Goal: Task Accomplishment & Management: Manage account settings

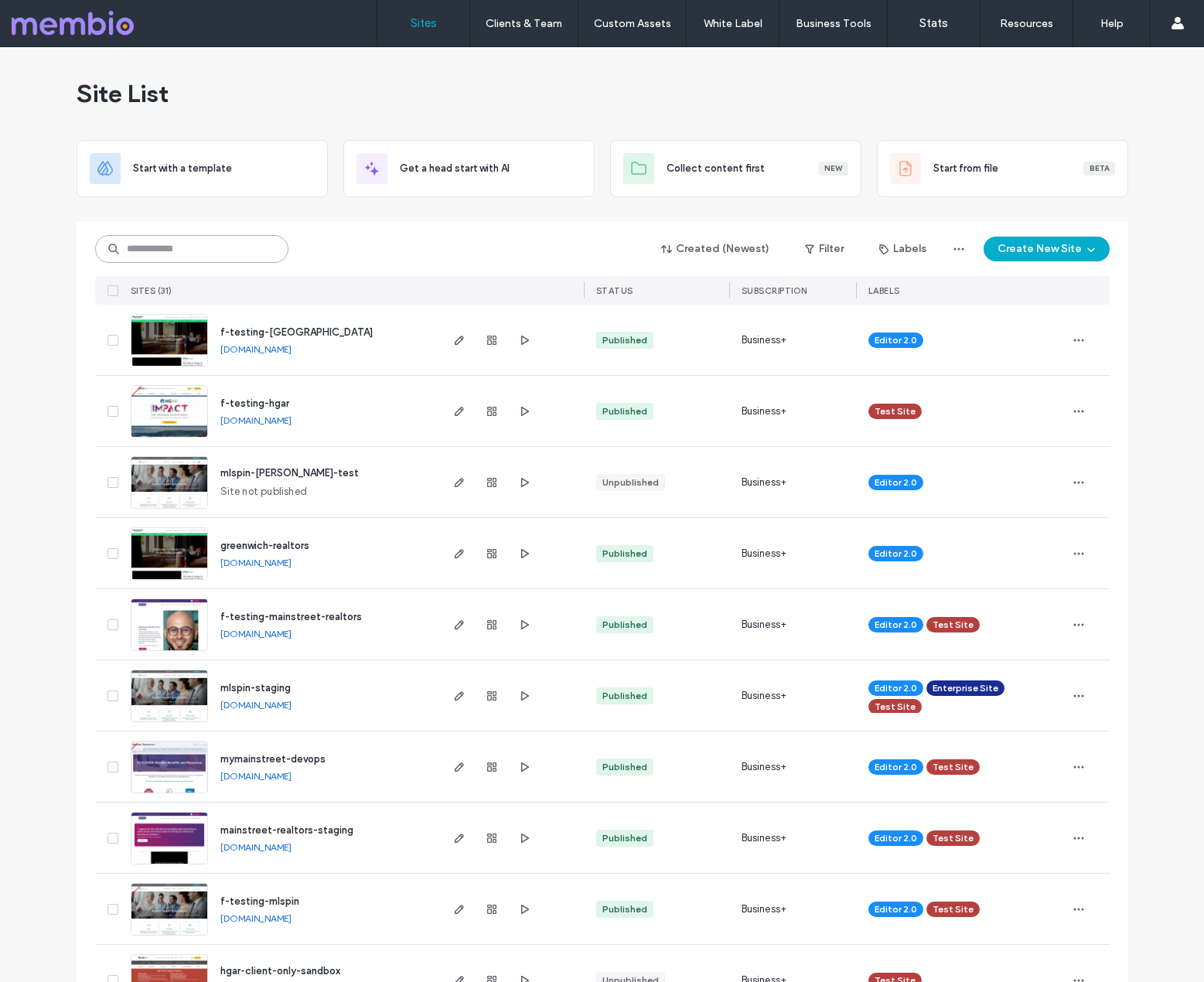
click at [212, 250] on input at bounding box center [191, 249] width 193 height 27
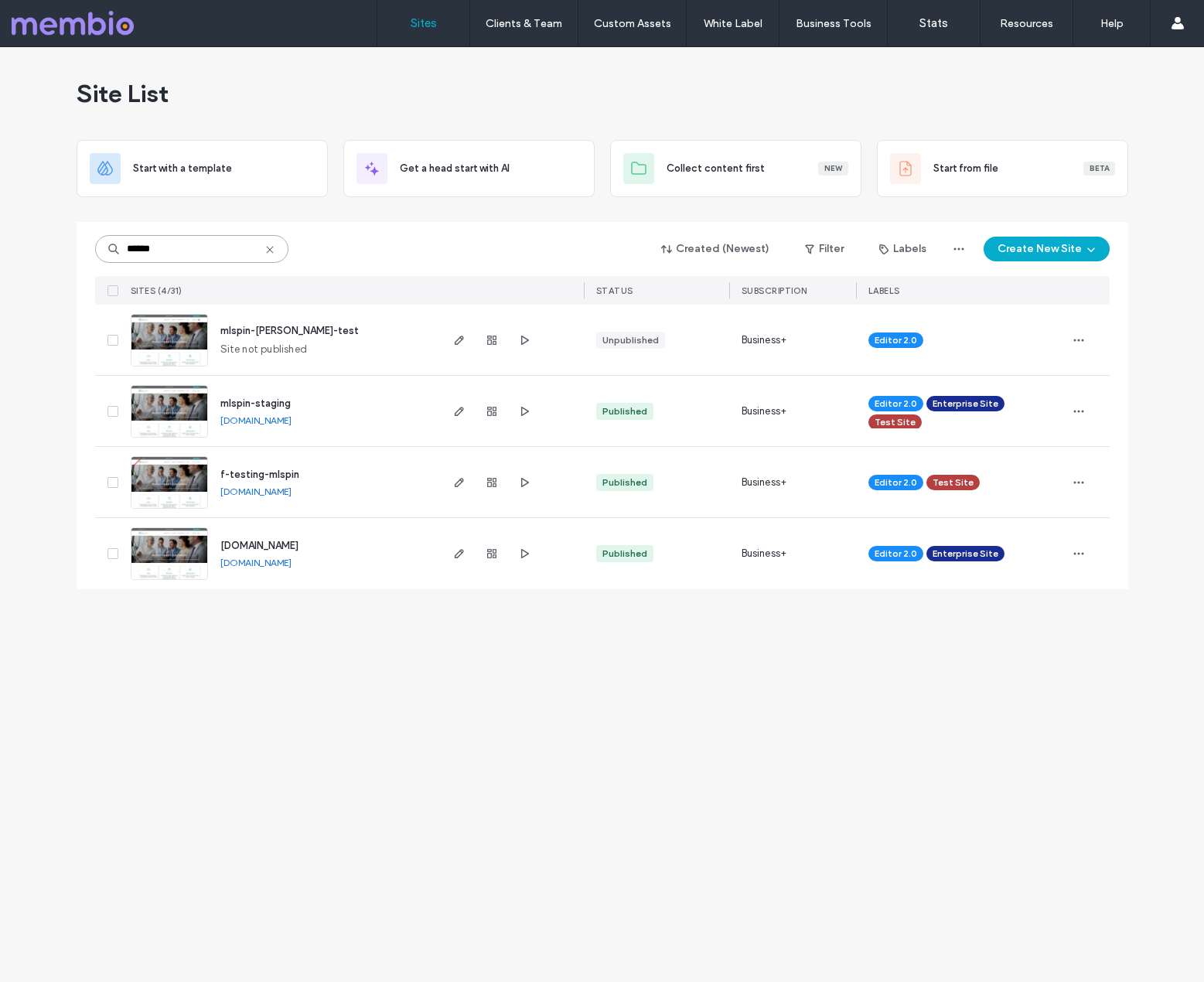
type input "******"
click at [389, 649] on div "Site List Start with a template Get a head start with AI Collect content first …" at bounding box center [602, 514] width 1204 height 935
drag, startPoint x: 730, startPoint y: 669, endPoint x: 709, endPoint y: 659, distance: 23.3
click at [730, 669] on div "Site List Start with a template Get a head start with AI Collect content first …" at bounding box center [602, 514] width 1204 height 935
click at [644, 675] on div "Site List Start with a template Get a head start with AI Collect content first …" at bounding box center [602, 514] width 1204 height 935
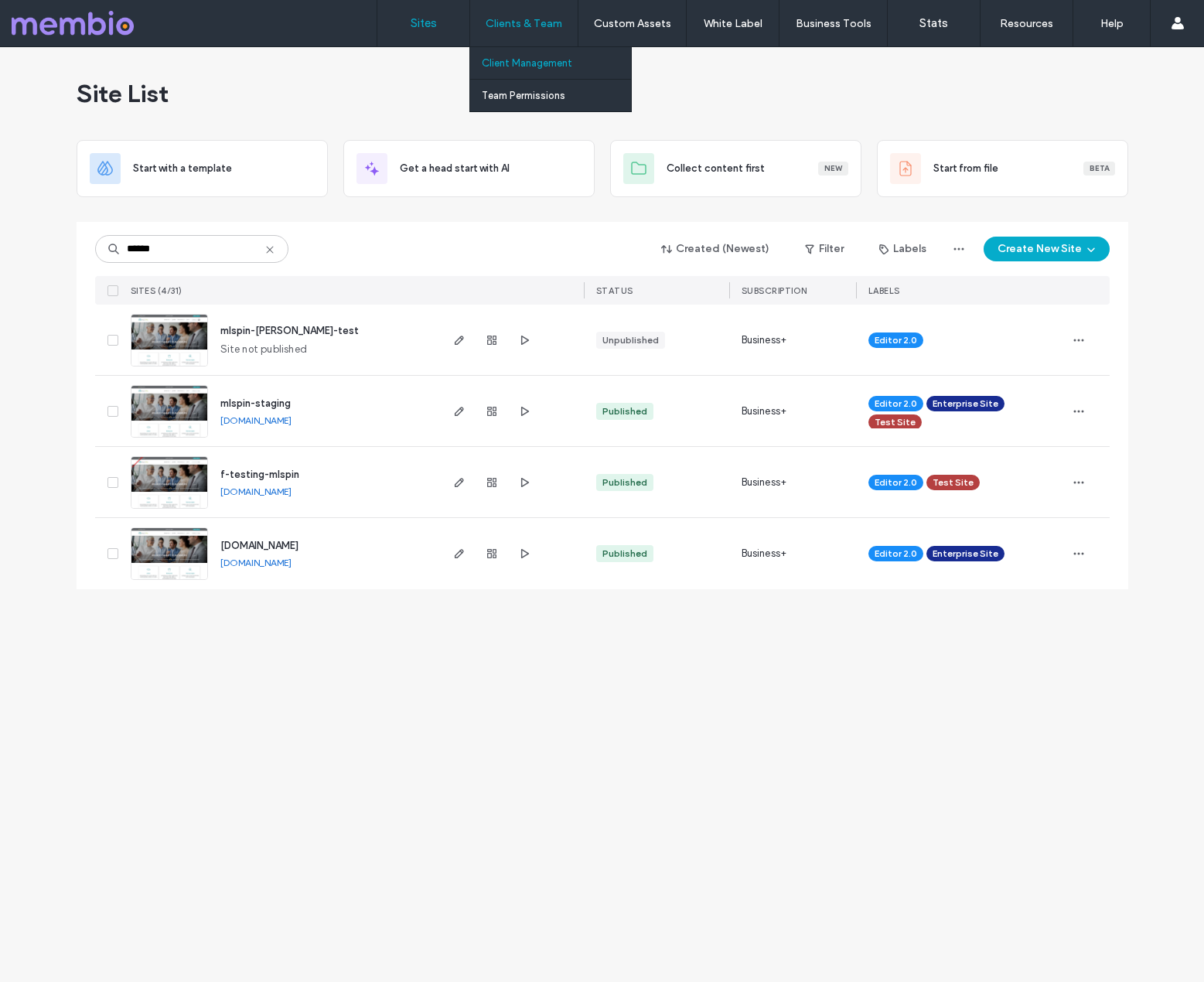
click at [511, 64] on label "Client Management" at bounding box center [527, 63] width 90 height 12
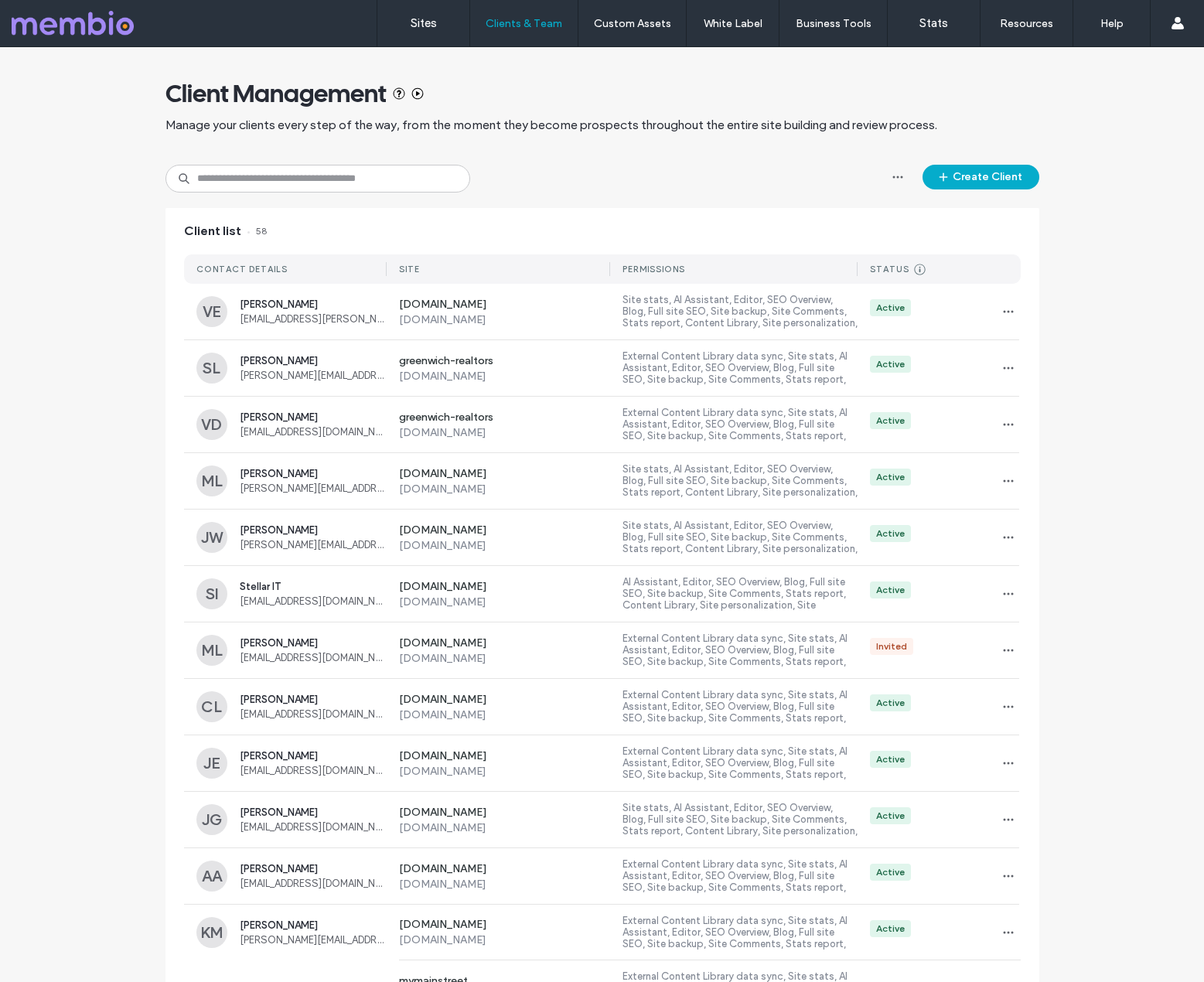
click at [716, 426] on label "External Content Library data sync, Site stats, AI Assistant, Editor, SEO Overv…" at bounding box center [740, 425] width 236 height 35
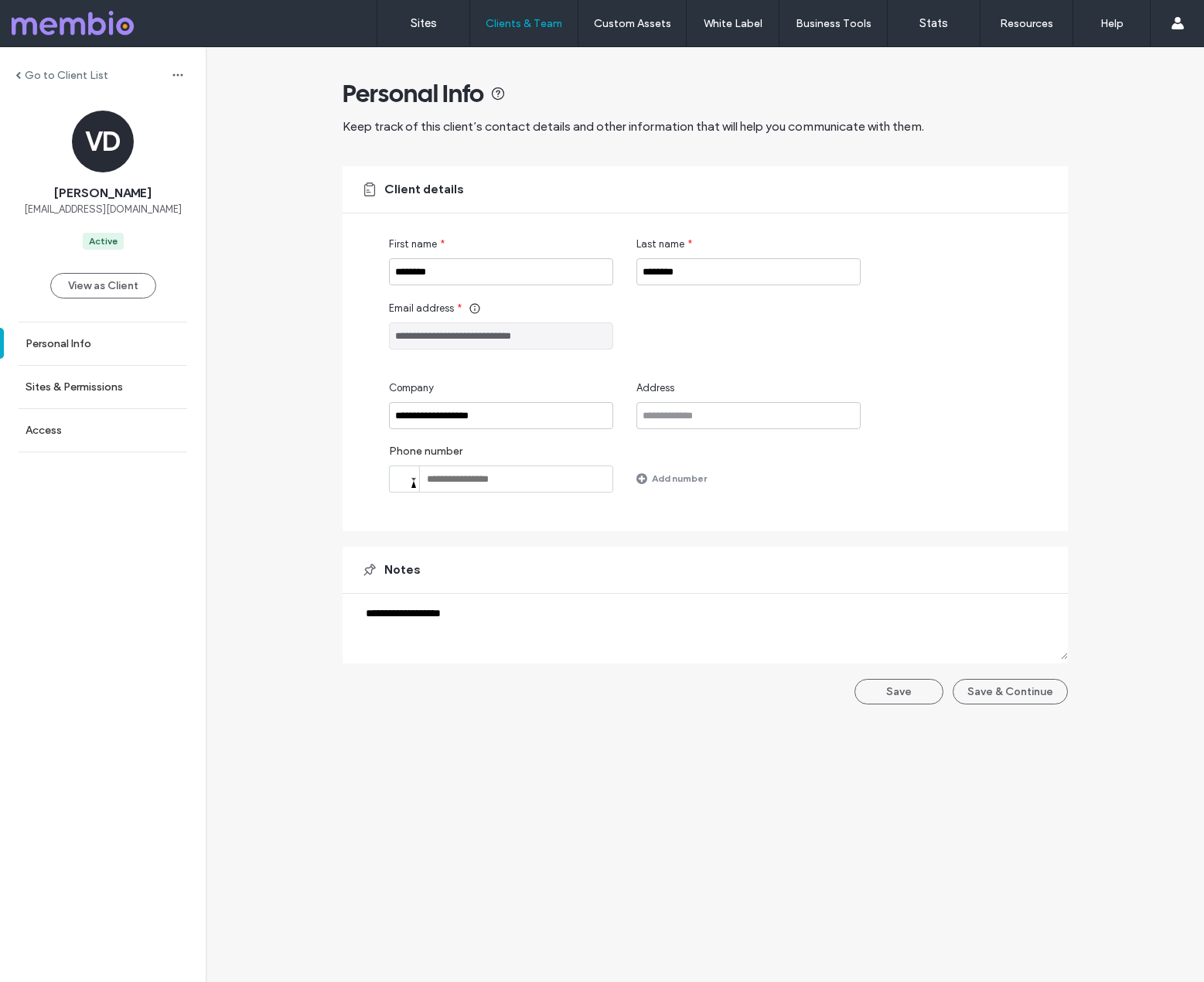
click at [20, 73] on span at bounding box center [19, 76] width 6 height 8
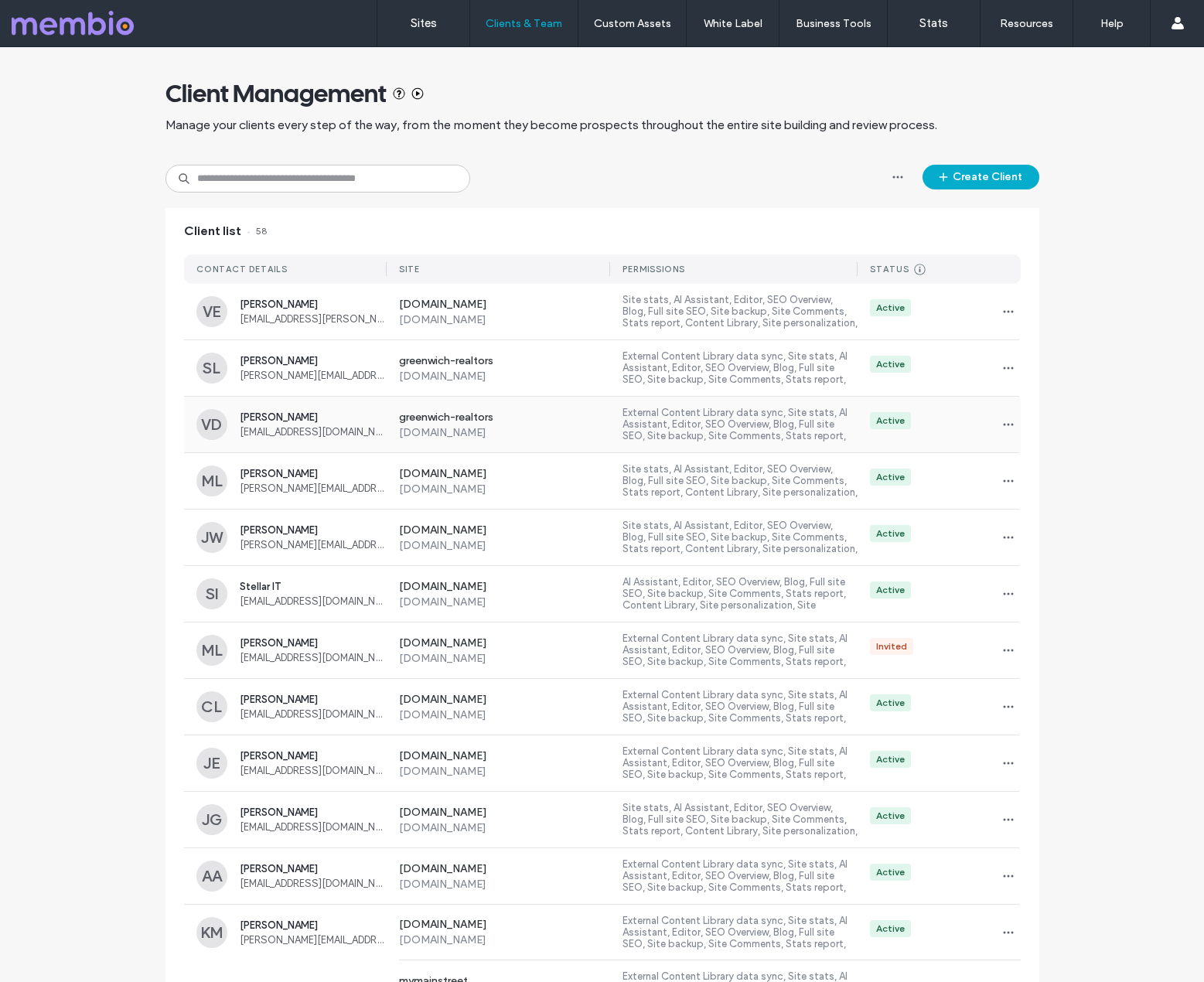
click at [948, 424] on div "Active" at bounding box center [939, 424] width 163 height 25
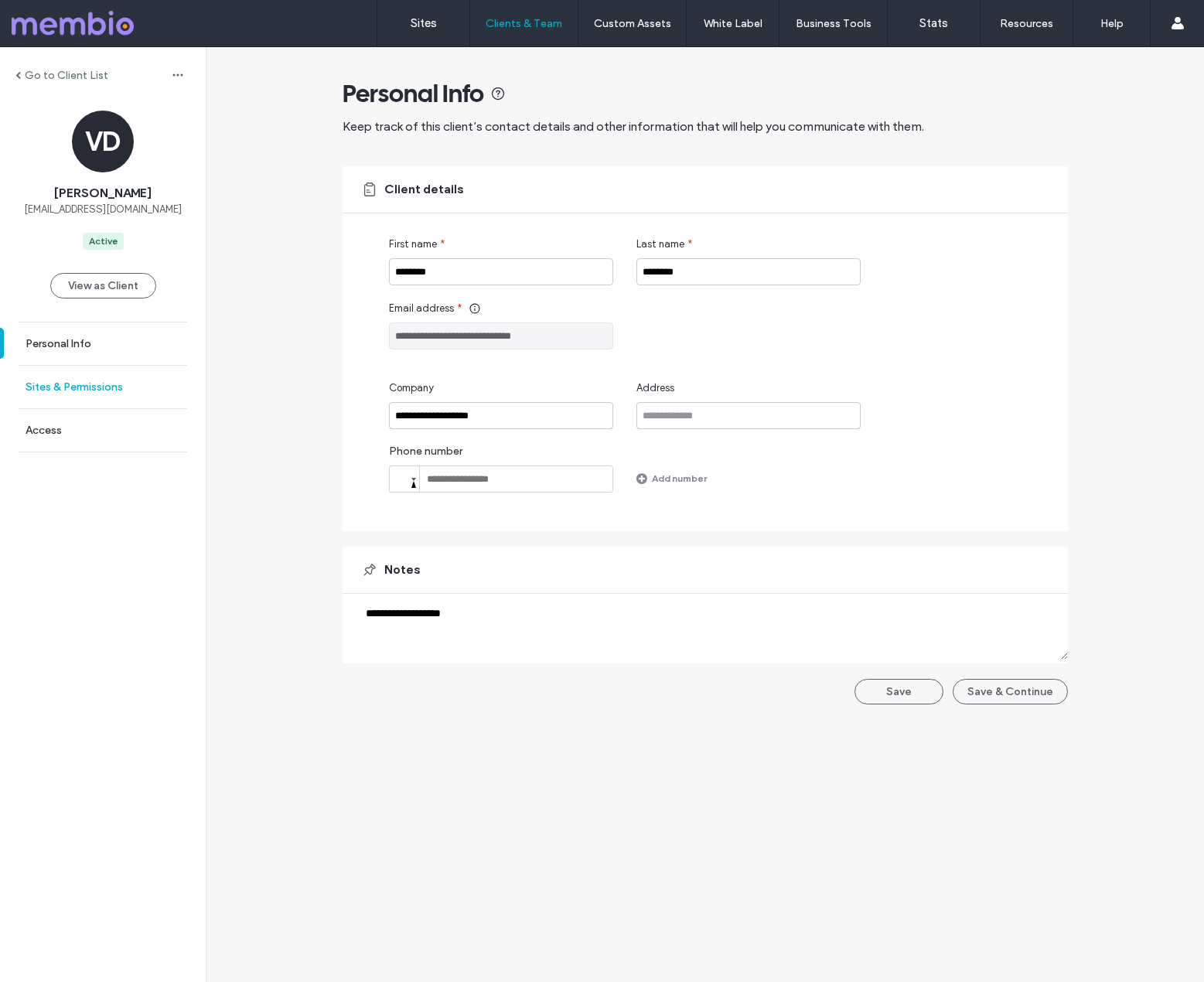
click at [93, 390] on label "Sites & Permissions" at bounding box center [74, 387] width 97 height 13
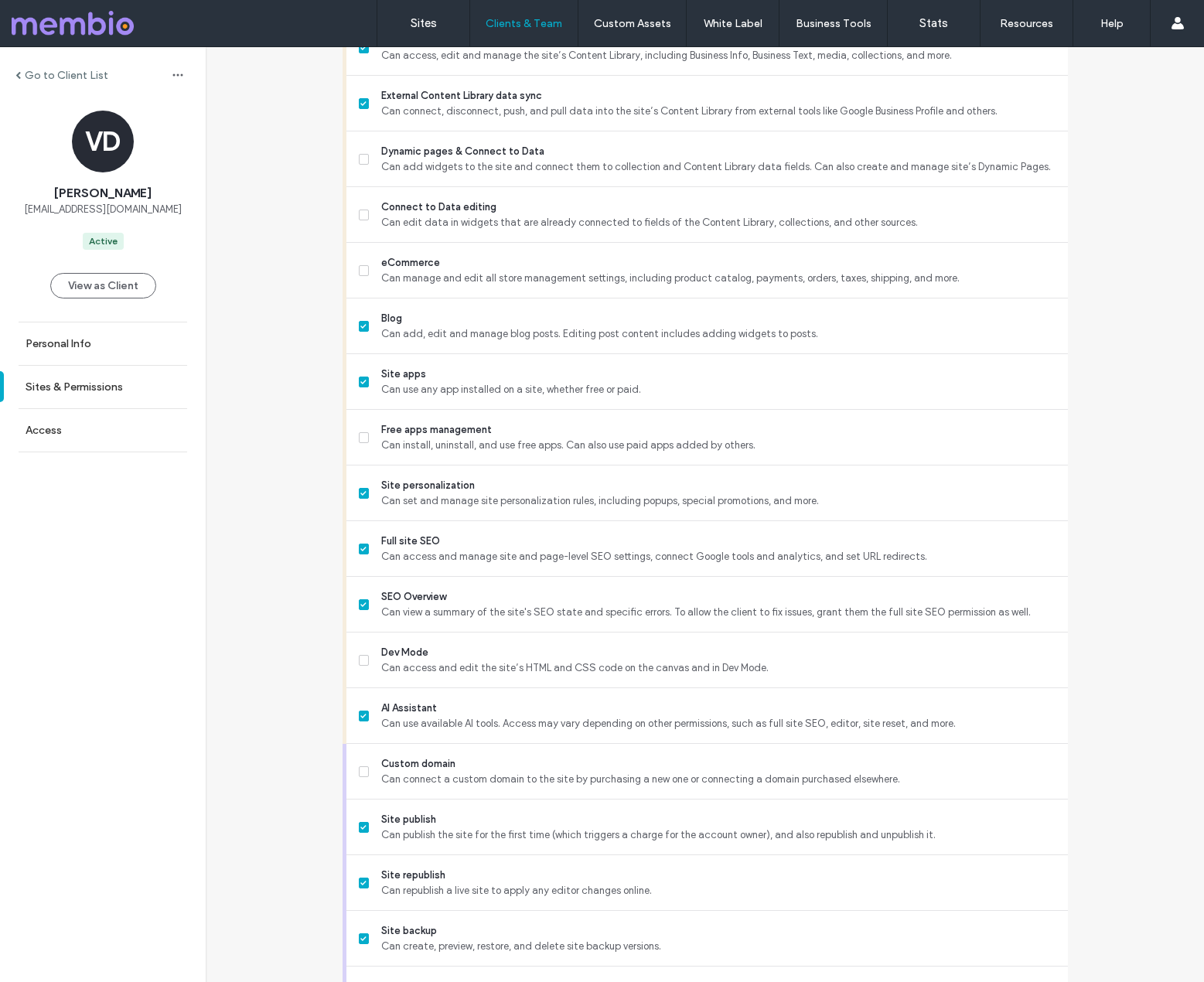
scroll to position [977, 0]
